Goal: Find specific page/section: Find specific page/section

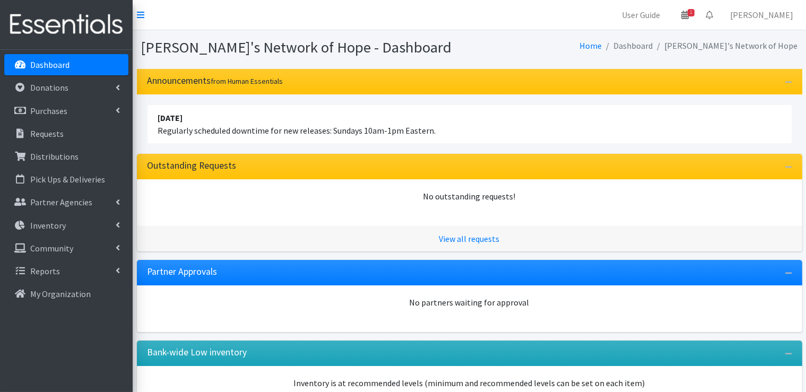
click at [64, 63] on p "Dashboard" at bounding box center [49, 64] width 39 height 11
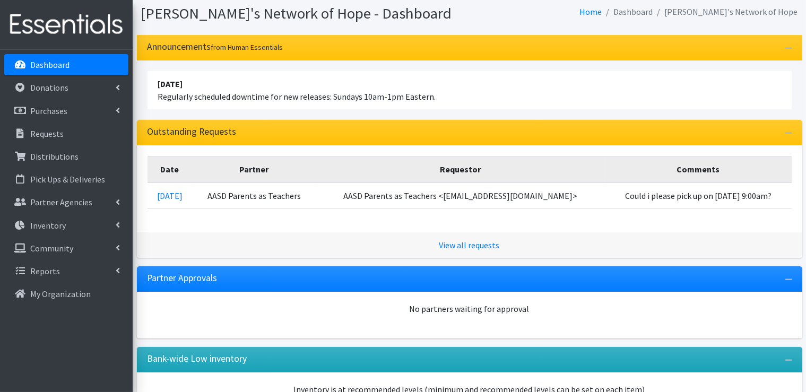
scroll to position [106, 0]
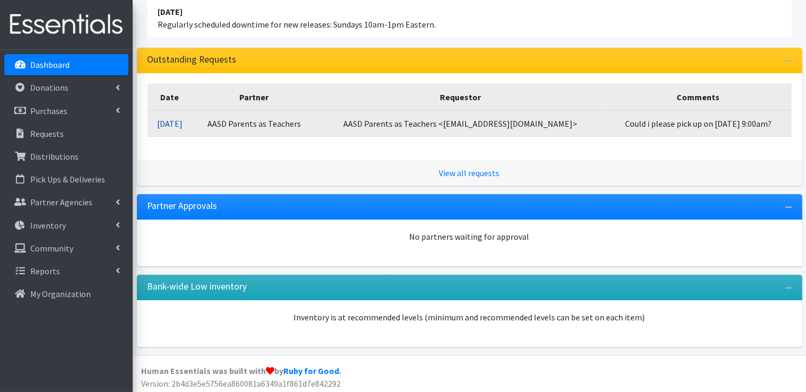
click at [171, 123] on link "[DATE]" at bounding box center [169, 123] width 25 height 11
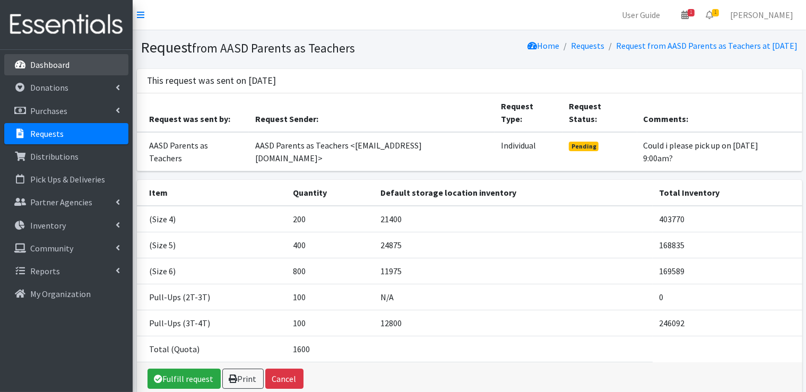
click at [58, 67] on p "Dashboard" at bounding box center [49, 64] width 39 height 11
